Goal: Information Seeking & Learning: Learn about a topic

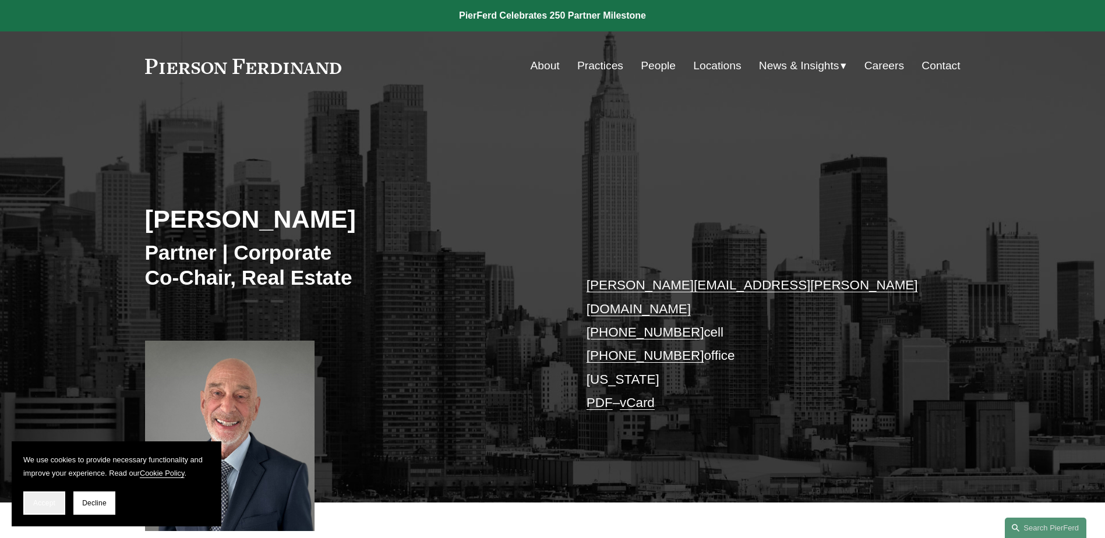
click at [54, 503] on span "Accept" at bounding box center [44, 503] width 22 height 8
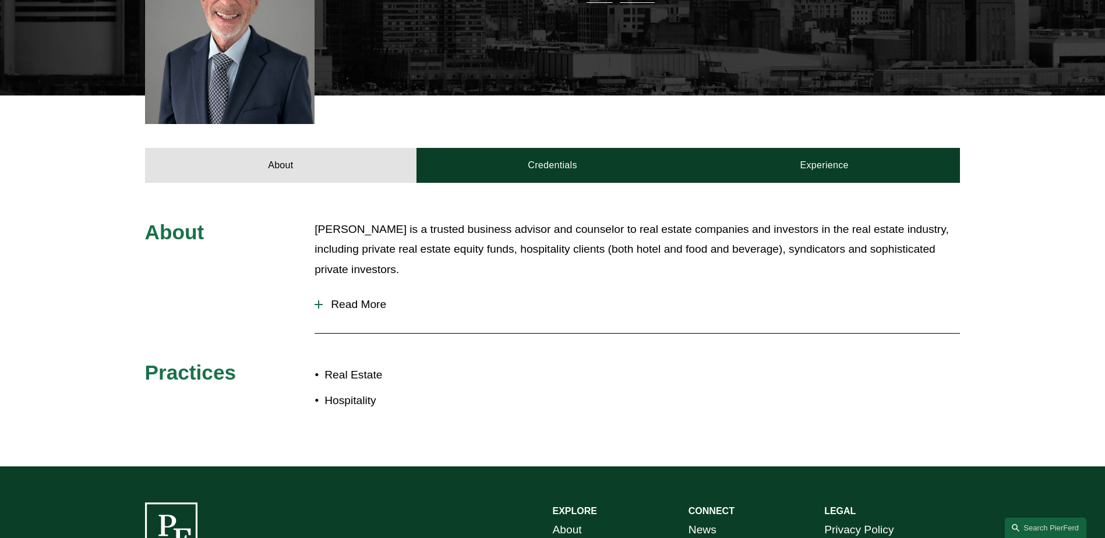
scroll to position [408, 0]
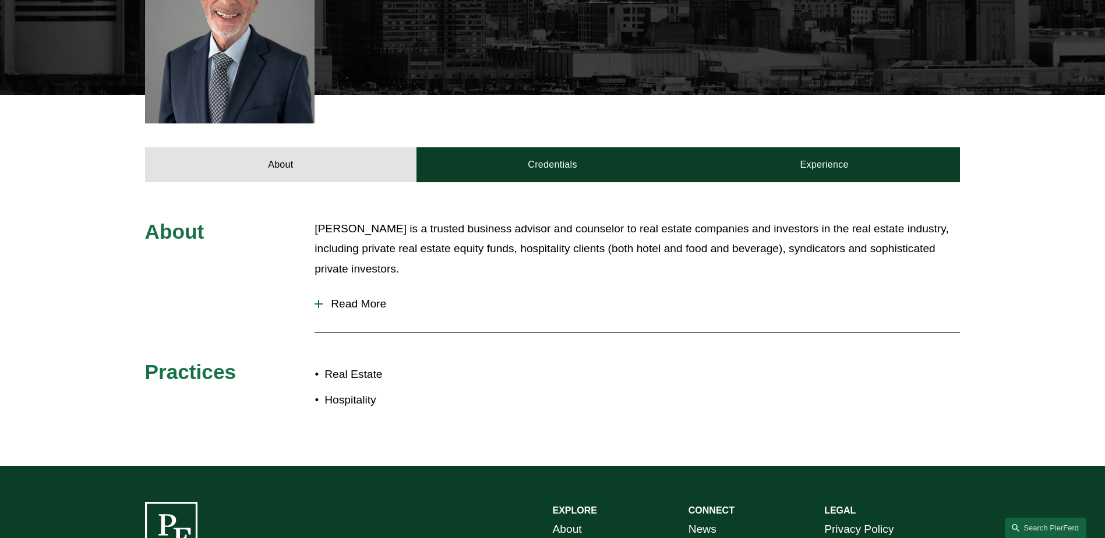
click at [320, 304] on div at bounding box center [319, 304] width 8 height 1
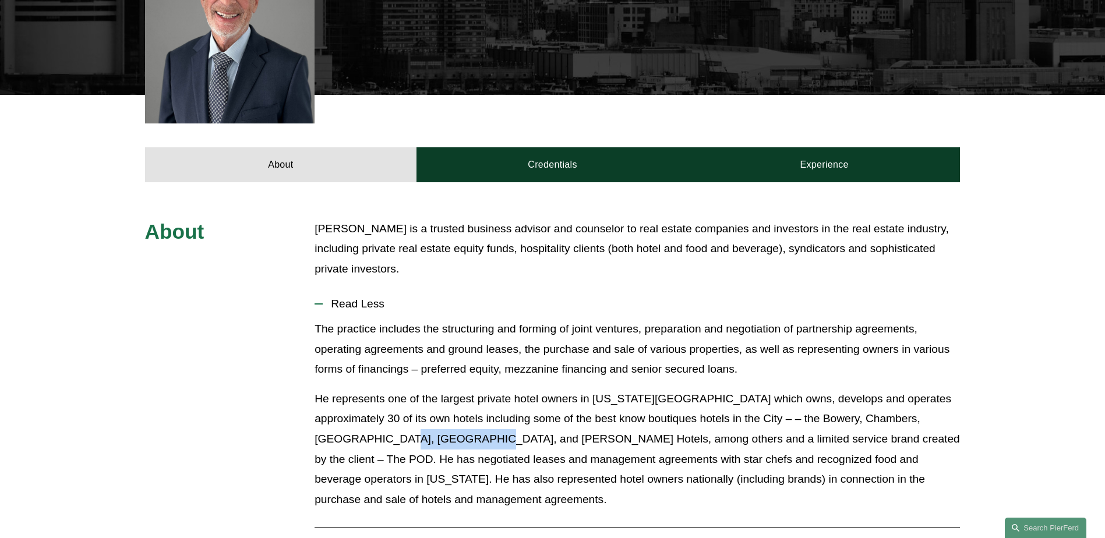
drag, startPoint x: 337, startPoint y: 421, endPoint x: 417, endPoint y: 421, distance: 79.2
click at [417, 421] on p "He represents one of the largest private hotel owners in [US_STATE][GEOGRAPHIC_…" at bounding box center [638, 449] width 646 height 121
drag, startPoint x: 417, startPoint y: 421, endPoint x: 629, endPoint y: 420, distance: 212.1
click at [629, 420] on p "He represents one of the largest private hotel owners in [US_STATE][GEOGRAPHIC_…" at bounding box center [638, 449] width 646 height 121
drag, startPoint x: 633, startPoint y: 386, endPoint x: 743, endPoint y: 384, distance: 109.6
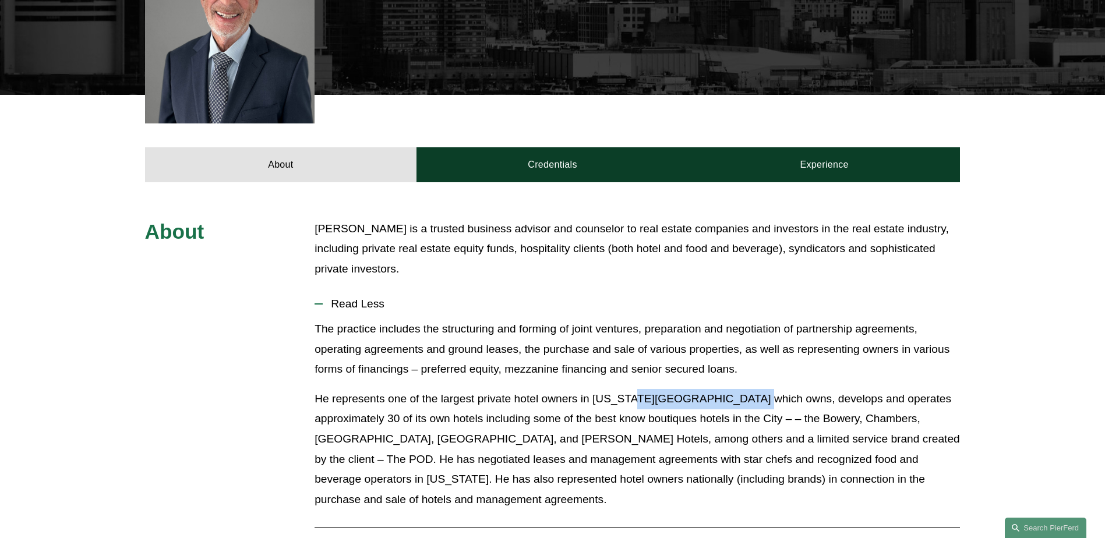
click at [743, 389] on p "He represents one of the largest private hotel owners in [US_STATE][GEOGRAPHIC_…" at bounding box center [638, 449] width 646 height 121
drag, startPoint x: 743, startPoint y: 384, endPoint x: 882, endPoint y: 382, distance: 139.3
click at [882, 389] on p "He represents one of the largest private hotel owners in [US_STATE][GEOGRAPHIC_…" at bounding box center [638, 449] width 646 height 121
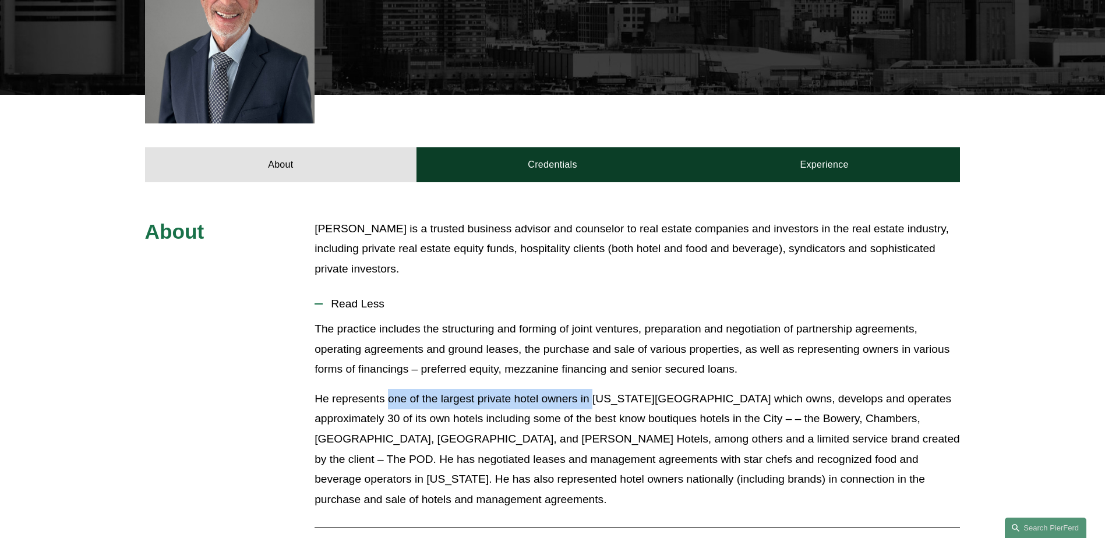
drag, startPoint x: 388, startPoint y: 383, endPoint x: 596, endPoint y: 384, distance: 208.0
click at [596, 389] on p "He represents one of the largest private hotel owners in [US_STATE][GEOGRAPHIC_…" at bounding box center [638, 449] width 646 height 121
drag, startPoint x: 596, startPoint y: 384, endPoint x: 632, endPoint y: 378, distance: 36.6
click at [632, 389] on p "He represents one of the largest private hotel owners in [US_STATE][GEOGRAPHIC_…" at bounding box center [638, 449] width 646 height 121
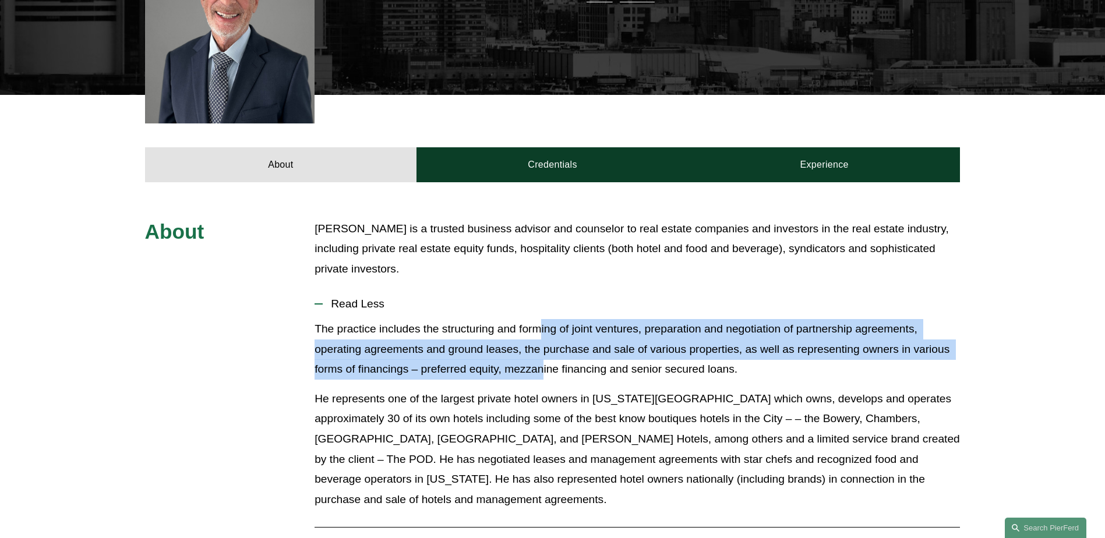
drag, startPoint x: 542, startPoint y: 313, endPoint x: 543, endPoint y: 349, distance: 36.1
click at [543, 349] on p "The practice includes the structuring and forming of joint ventures, preparatio…" at bounding box center [638, 349] width 646 height 61
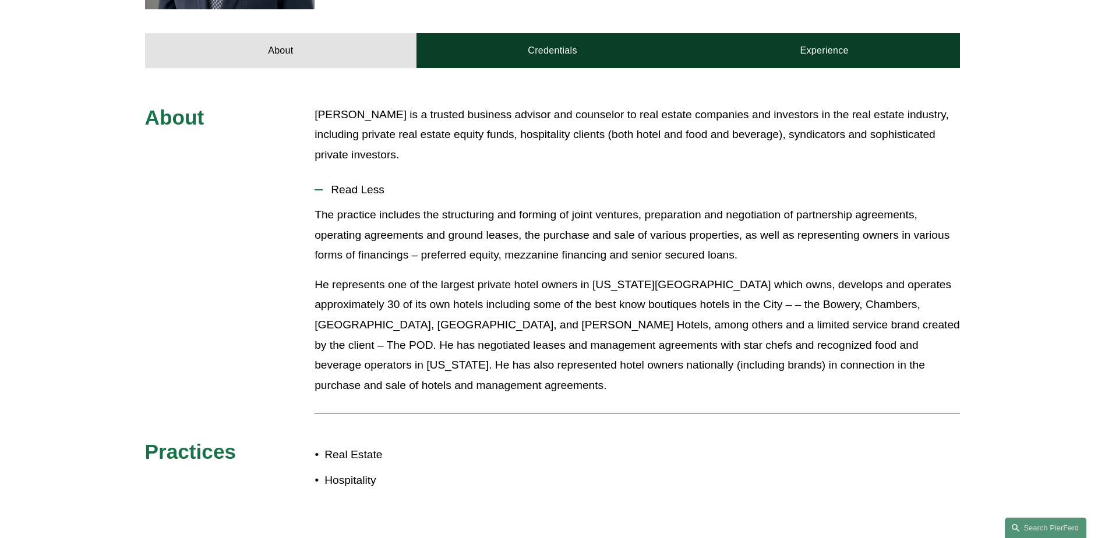
scroll to position [524, 0]
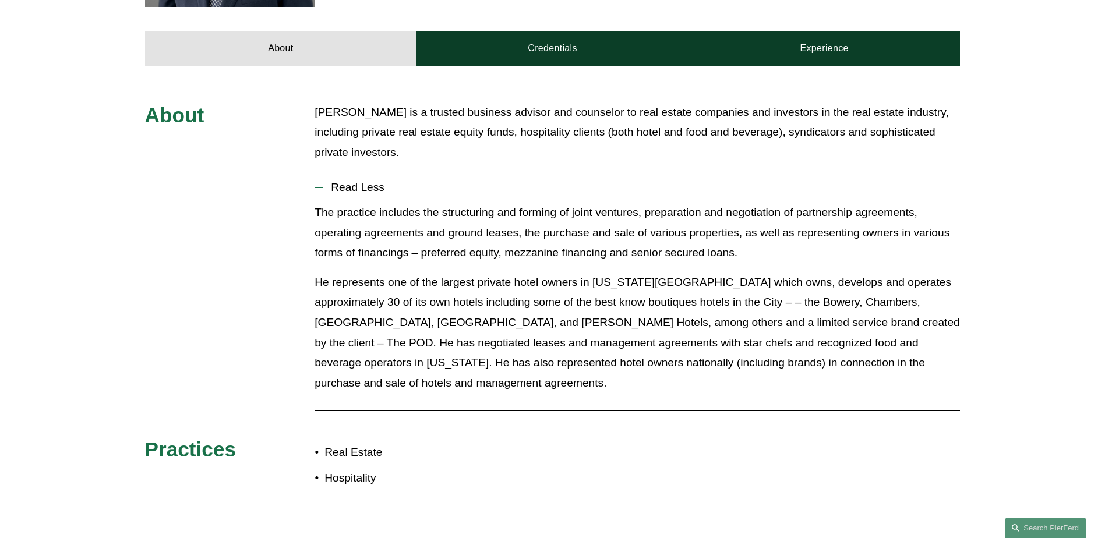
click at [430, 273] on p "He represents one of the largest private hotel owners in [US_STATE][GEOGRAPHIC_…" at bounding box center [638, 333] width 646 height 121
click at [763, 284] on p "He represents one of the largest private hotel owners in [US_STATE][GEOGRAPHIC_…" at bounding box center [638, 333] width 646 height 121
